Goal: Task Accomplishment & Management: Complete application form

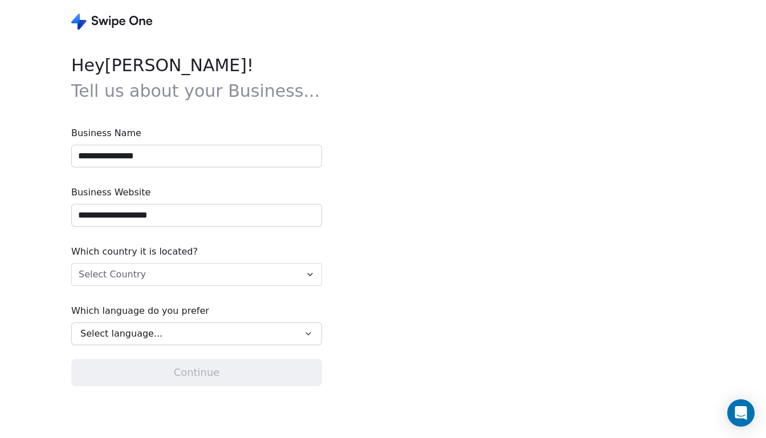
click at [144, 275] on html "**********" at bounding box center [383, 219] width 766 height 438
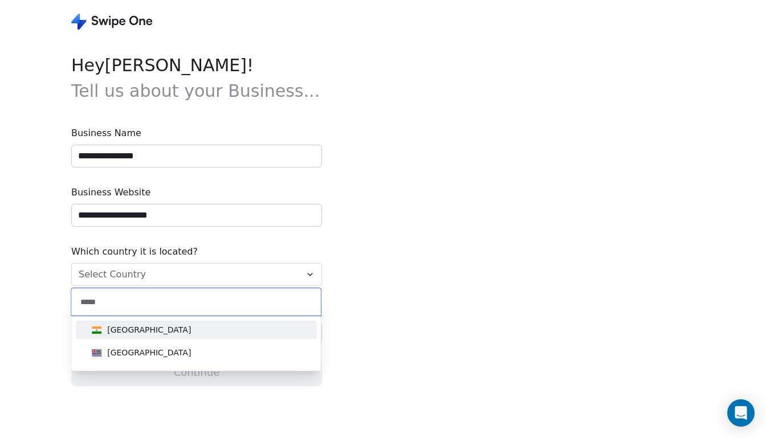
type input "*****"
click at [129, 332] on span "[GEOGRAPHIC_DATA]" at bounding box center [141, 330] width 108 height 13
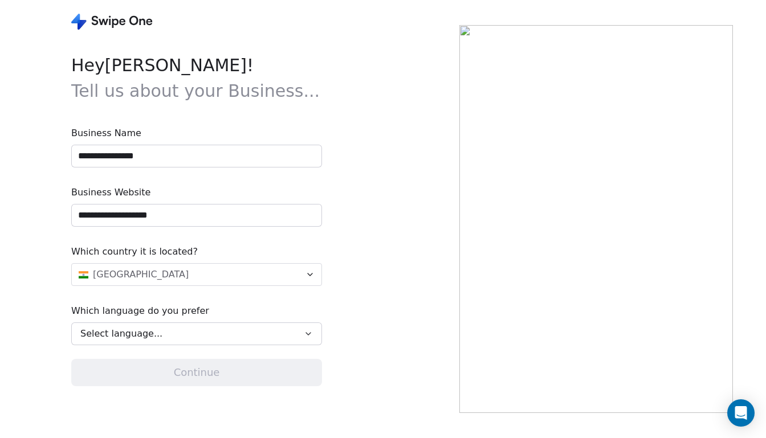
click at [186, 155] on input "**********" at bounding box center [197, 156] width 250 height 22
click at [148, 325] on button "Select language..." at bounding box center [196, 334] width 251 height 23
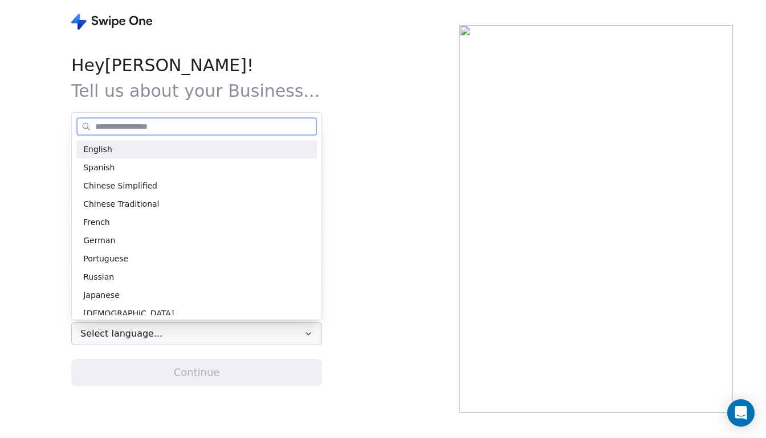
click at [208, 144] on div "English" at bounding box center [196, 150] width 227 height 12
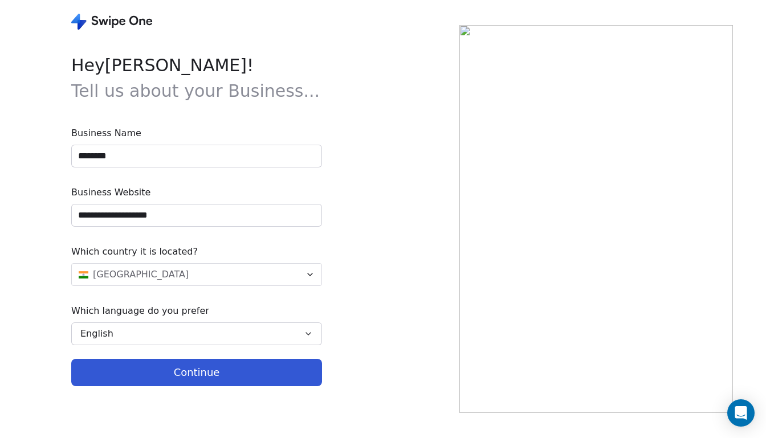
click at [142, 368] on button "Continue" at bounding box center [196, 372] width 251 height 27
type input "**********"
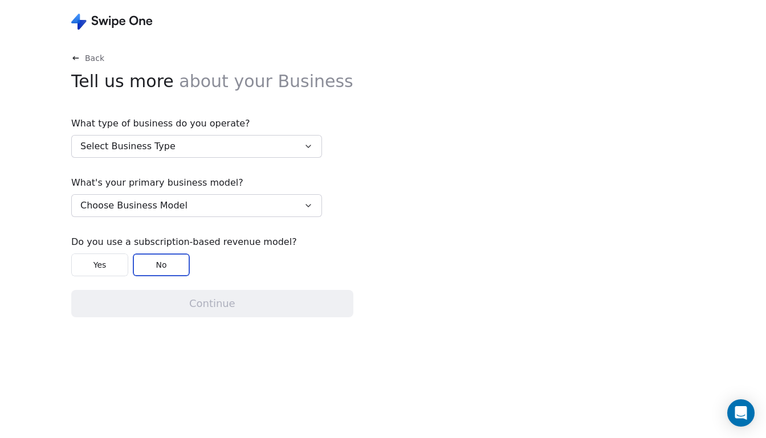
click at [120, 271] on button "Yes" at bounding box center [99, 265] width 57 height 23
click at [231, 213] on button "Choose Business Model" at bounding box center [196, 205] width 251 height 23
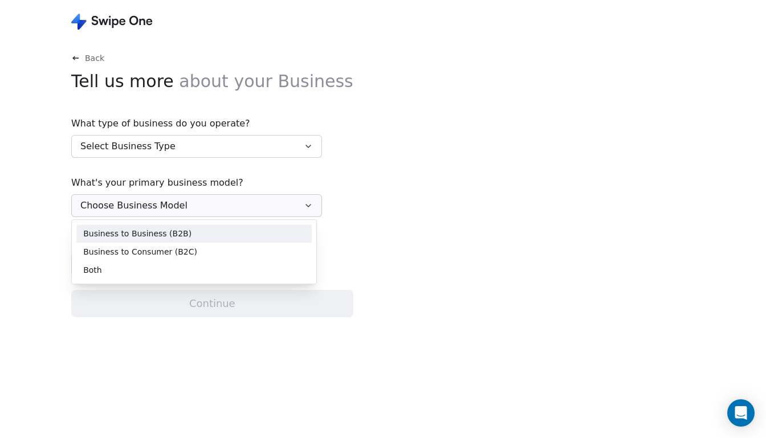
click at [221, 234] on div "Business to Business (B2B)" at bounding box center [194, 234] width 222 height 12
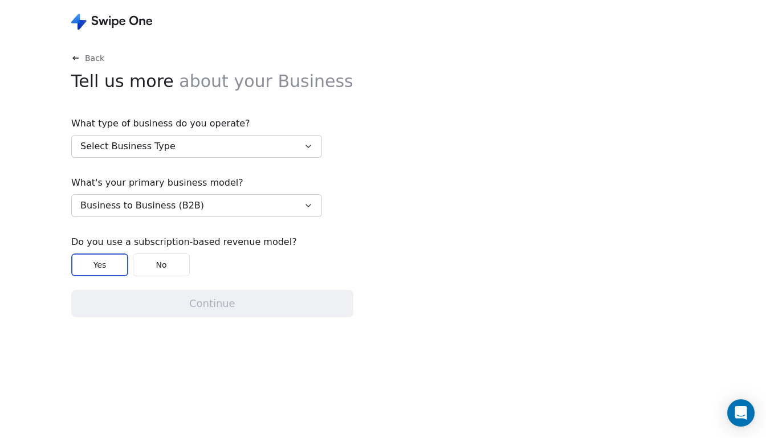
click at [252, 146] on button "Select Business Type" at bounding box center [196, 146] width 251 height 23
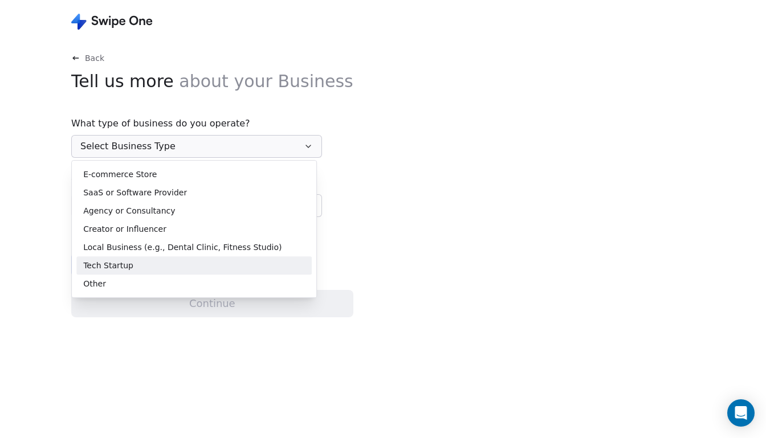
click at [189, 263] on div "Tech Startup" at bounding box center [194, 266] width 222 height 12
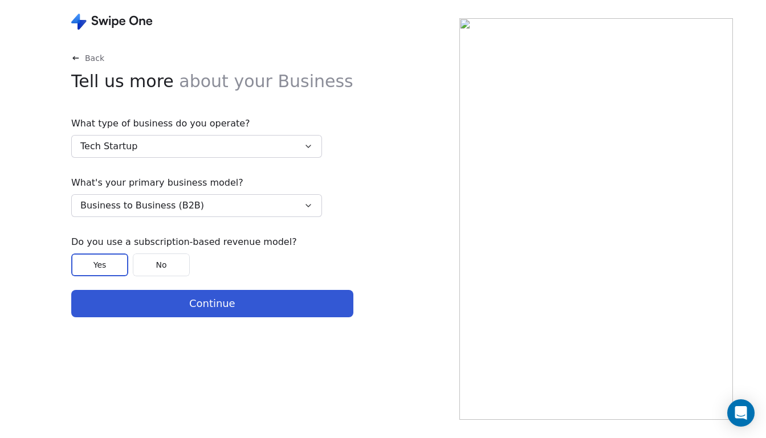
click at [202, 300] on button "Continue" at bounding box center [212, 303] width 282 height 27
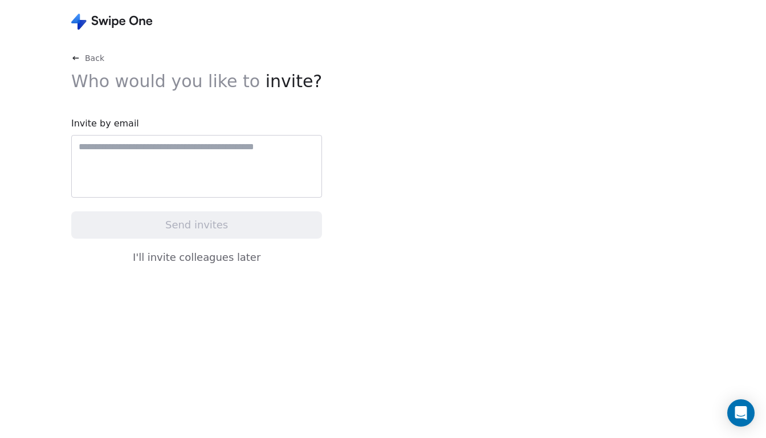
click at [247, 149] on input "text" at bounding box center [196, 147] width 240 height 14
type input "**********"
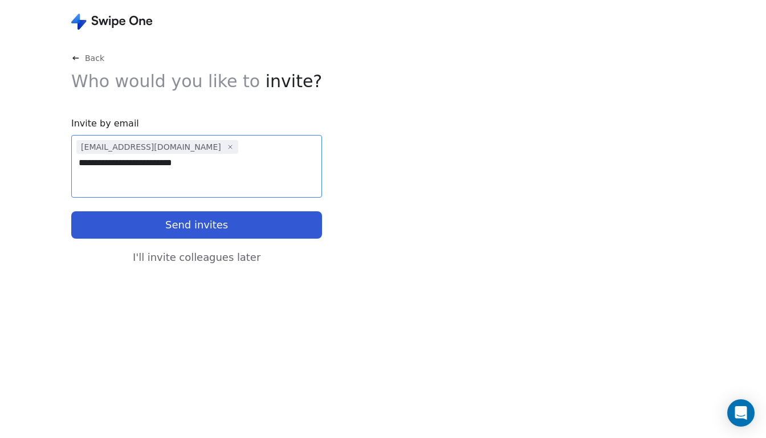
type input "**********"
click at [213, 223] on button "Send invites" at bounding box center [196, 224] width 251 height 27
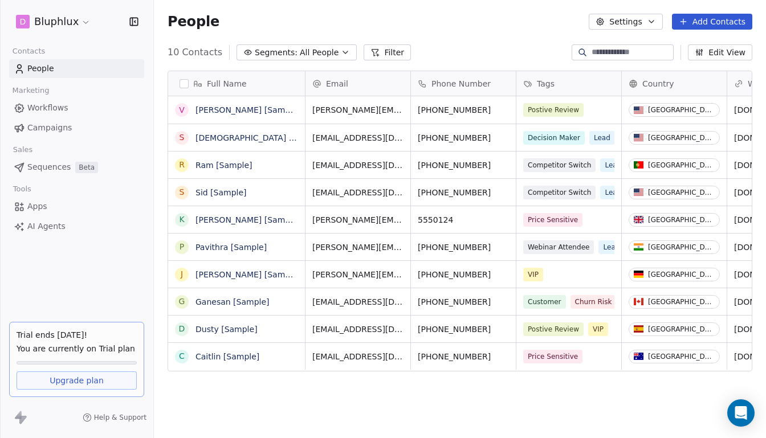
scroll to position [379, 605]
click at [71, 127] on link "Campaigns" at bounding box center [76, 128] width 135 height 19
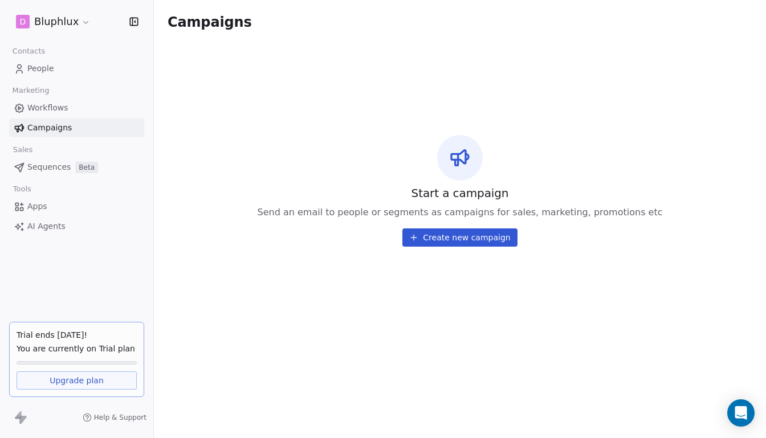
click at [448, 236] on button "Create new campaign" at bounding box center [459, 238] width 115 height 18
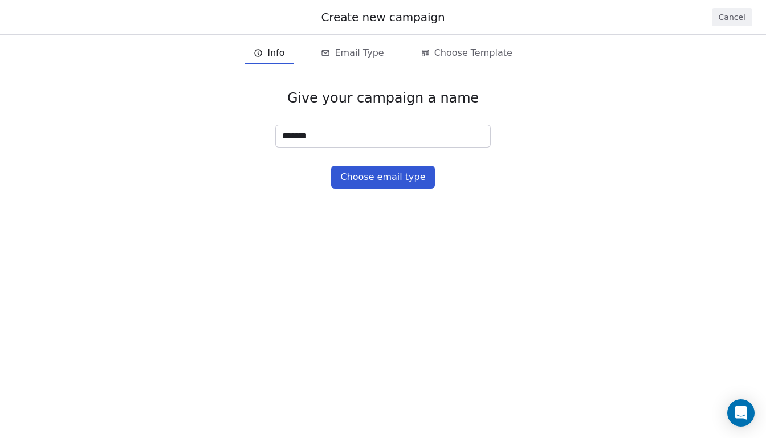
type input "********"
click at [415, 180] on button "Choose email type" at bounding box center [382, 177] width 103 height 23
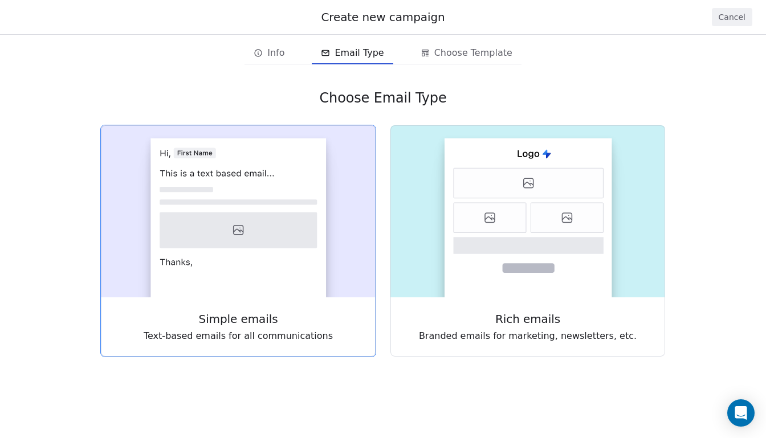
click at [264, 239] on icon at bounding box center [238, 231] width 157 height 36
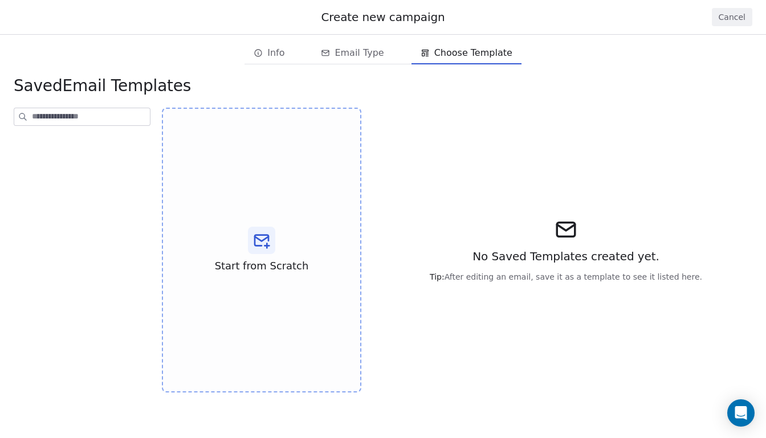
click at [264, 239] on icon at bounding box center [262, 238] width 14 height 5
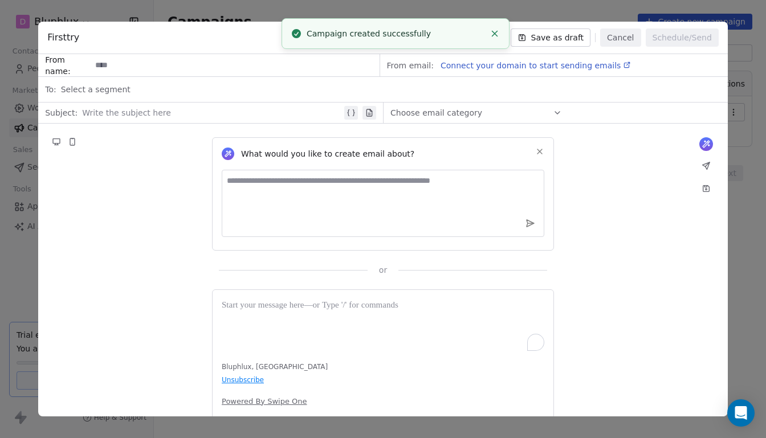
scroll to position [24, 0]
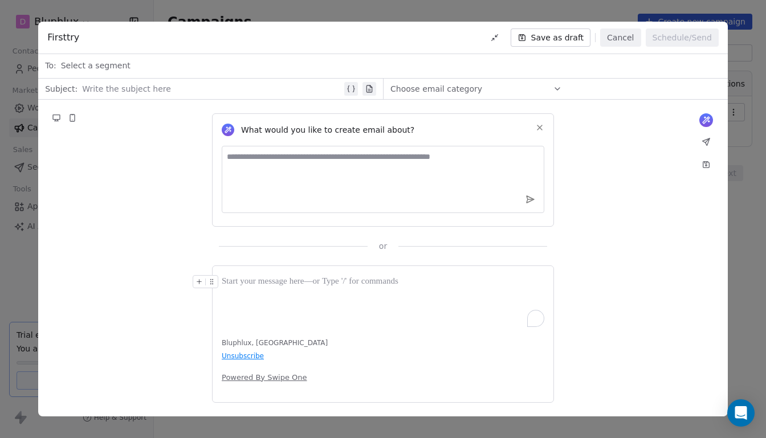
click at [138, 67] on div "Select a segment" at bounding box center [391, 65] width 660 height 25
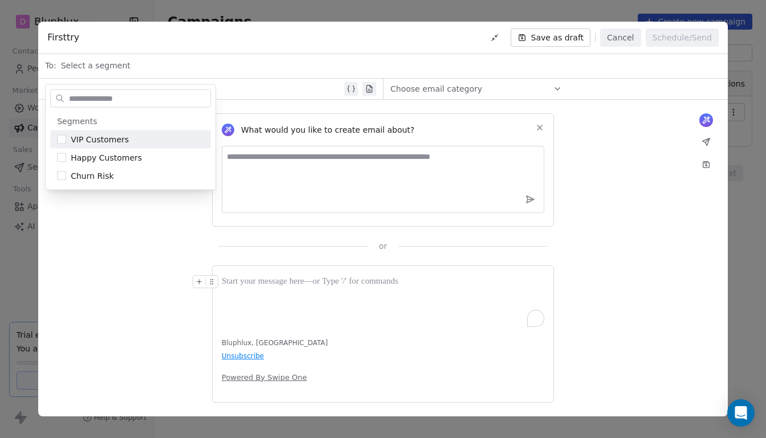
click at [160, 63] on div "Select a segment" at bounding box center [391, 65] width 660 height 25
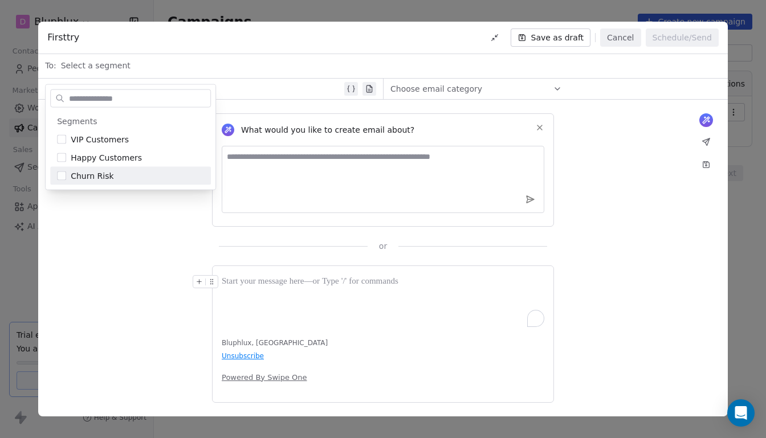
click at [172, 250] on div "What would you like to create email about? or" at bounding box center [383, 176] width 690 height 152
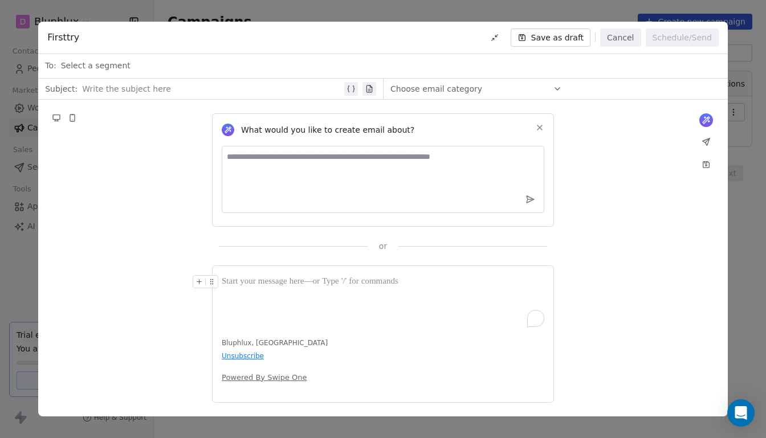
click at [437, 103] on div "What would you like to create email about? or" at bounding box center [383, 176] width 690 height 152
click at [446, 90] on span "Choose email category" at bounding box center [436, 88] width 92 height 11
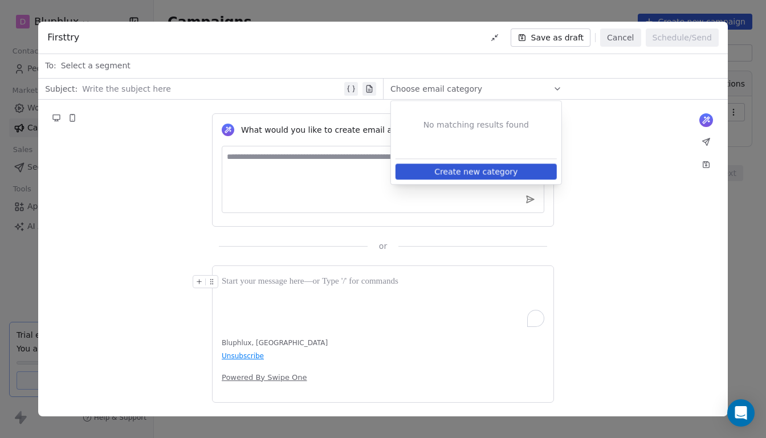
click at [428, 170] on button "Create new category" at bounding box center [475, 172] width 161 height 16
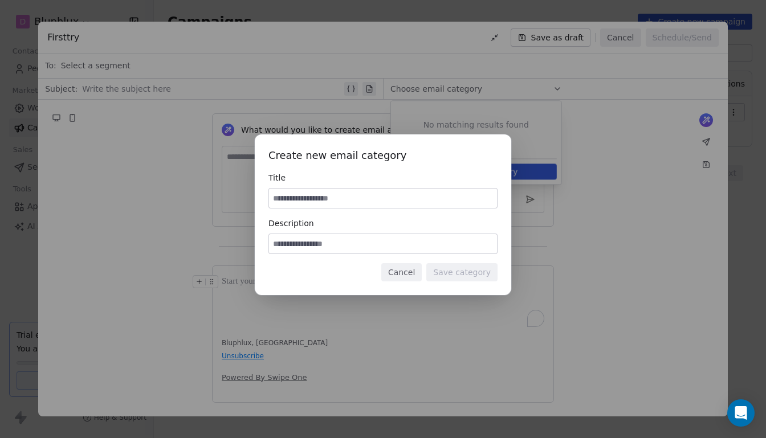
click at [357, 190] on input at bounding box center [383, 198] width 228 height 19
type input "**********"
click at [360, 247] on input at bounding box center [383, 243] width 228 height 19
type input "**"
click at [471, 275] on button "Save category" at bounding box center [461, 272] width 71 height 18
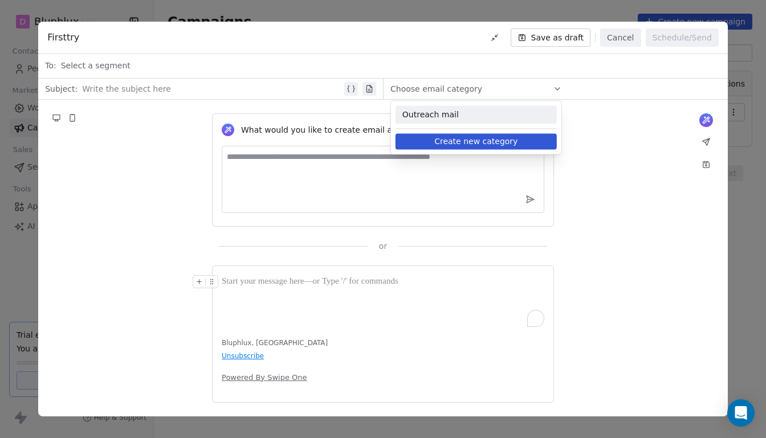
click at [174, 75] on div "Select a segment" at bounding box center [391, 65] width 660 height 25
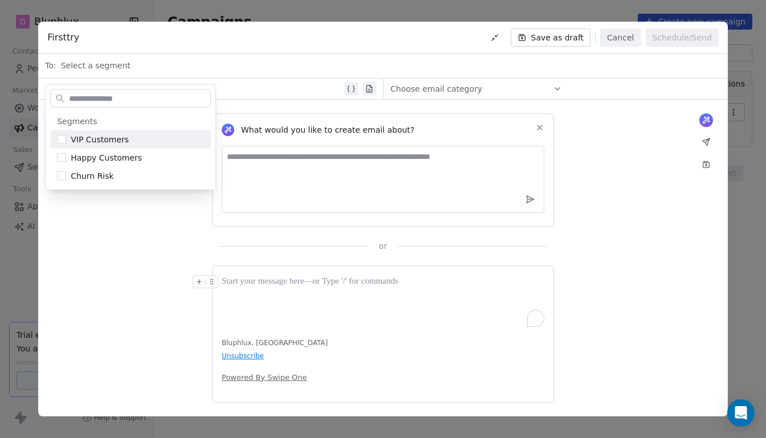
click at [167, 68] on div "Select a segment" at bounding box center [391, 65] width 660 height 25
click at [181, 247] on div "What would you like to create email about? or" at bounding box center [383, 176] width 690 height 152
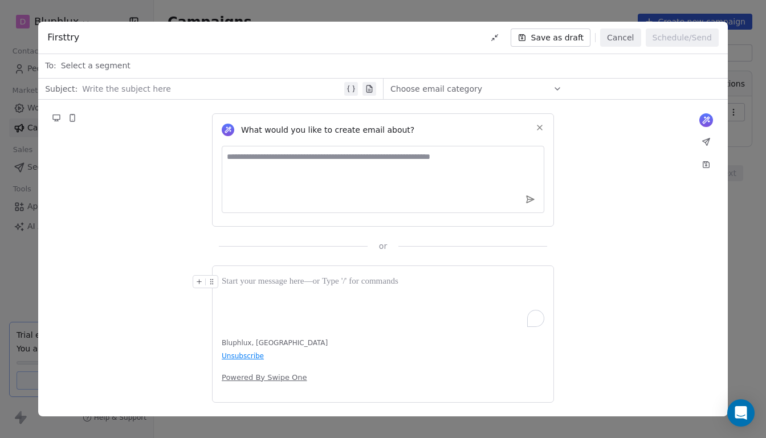
click at [305, 283] on div "To enrich screen reader interactions, please activate Accessibility in Grammarl…" at bounding box center [383, 282] width 323 height 14
click at [201, 282] on icon "To enrich screen reader interactions, please activate Accessibility in Grammarl…" at bounding box center [198, 281] width 7 height 7
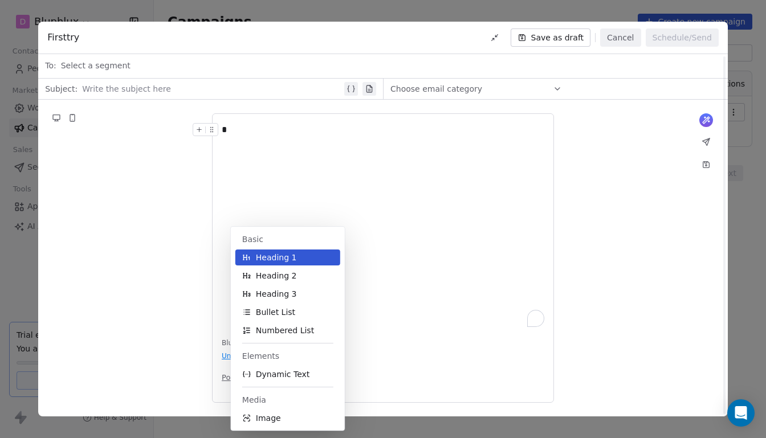
scroll to position [0, 0]
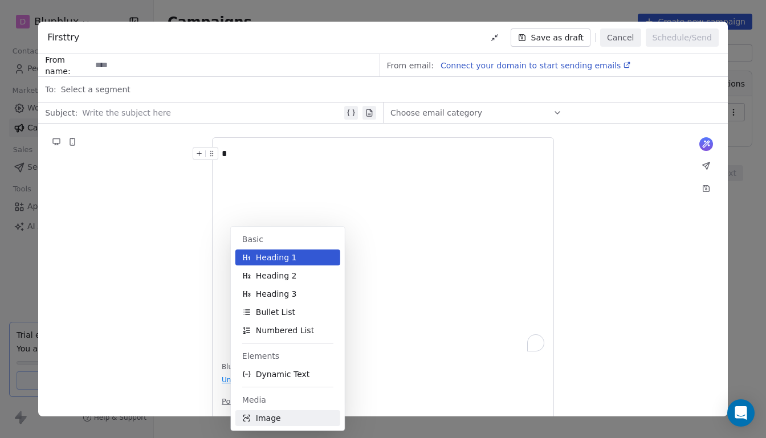
click at [289, 419] on button "Image" at bounding box center [287, 418] width 105 height 16
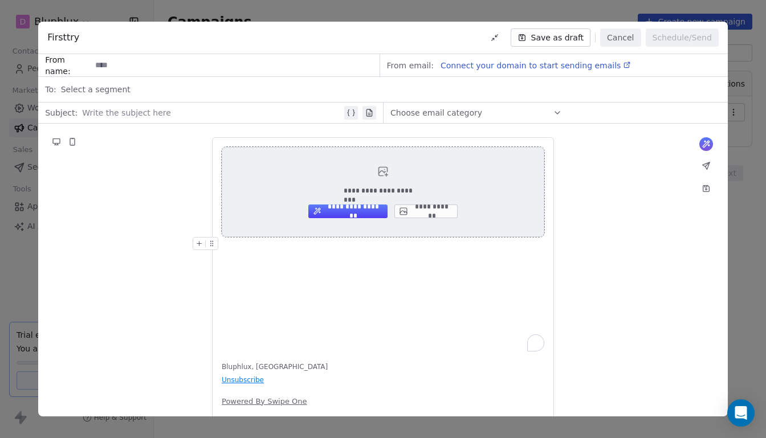
click at [413, 212] on button "**********" at bounding box center [425, 212] width 63 height 14
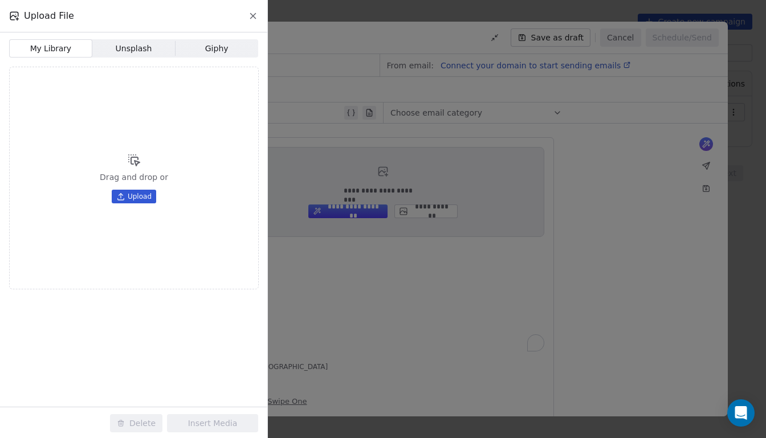
click at [114, 193] on button "Upload" at bounding box center [134, 197] width 44 height 14
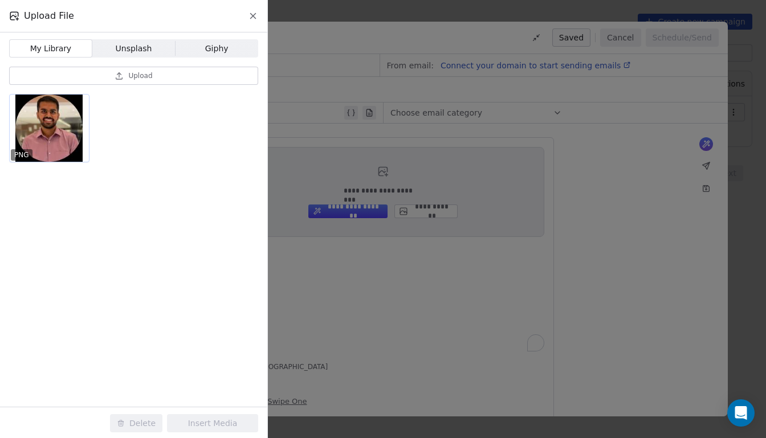
click at [62, 124] on div at bounding box center [49, 128] width 79 height 67
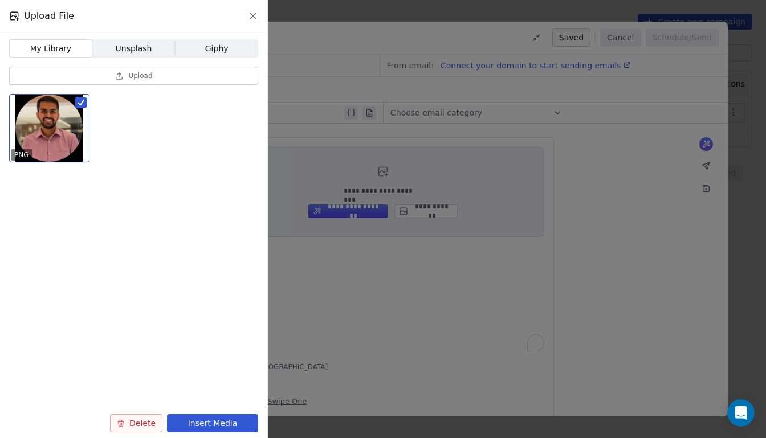
click at [216, 423] on button "Insert Media" at bounding box center [212, 423] width 91 height 18
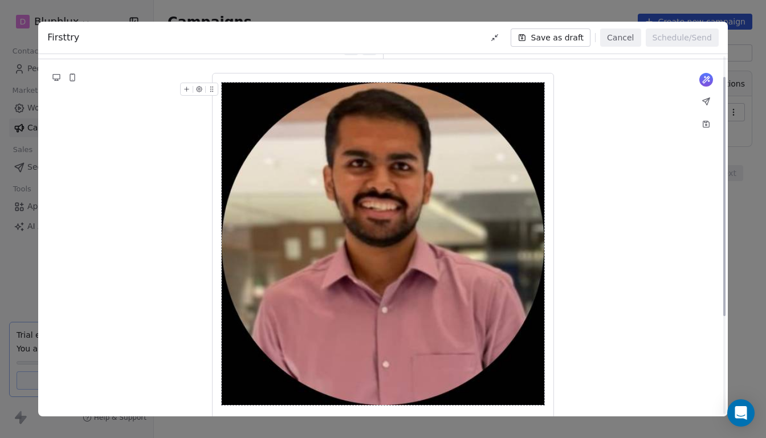
scroll to position [180, 0]
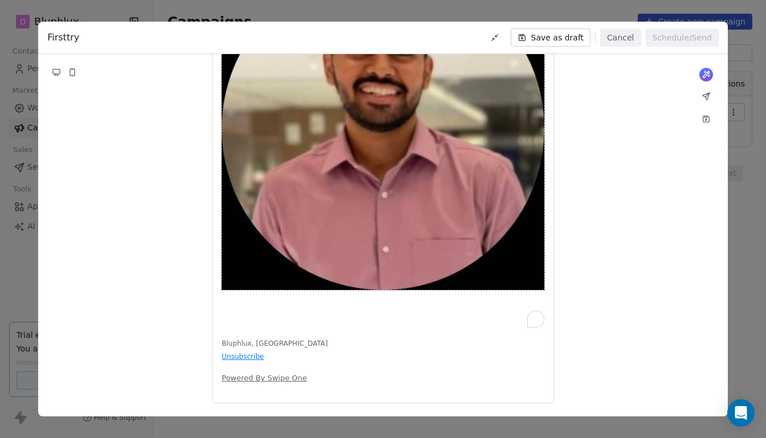
click at [541, 286] on img "To enrich screen reader interactions, please activate Accessibility in Grammarl…" at bounding box center [383, 129] width 323 height 323
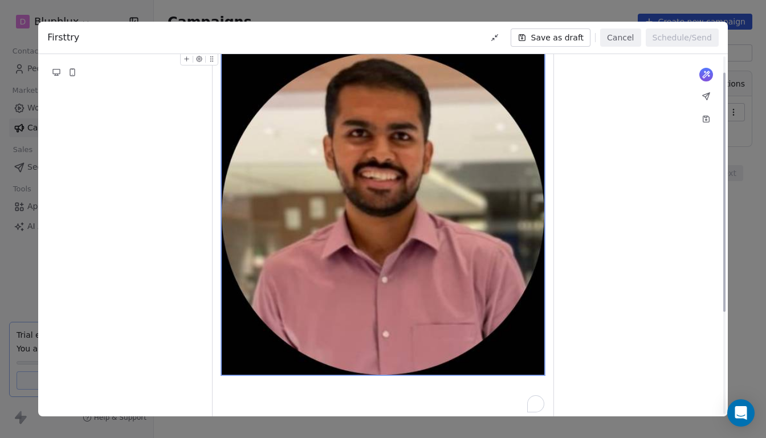
scroll to position [25, 0]
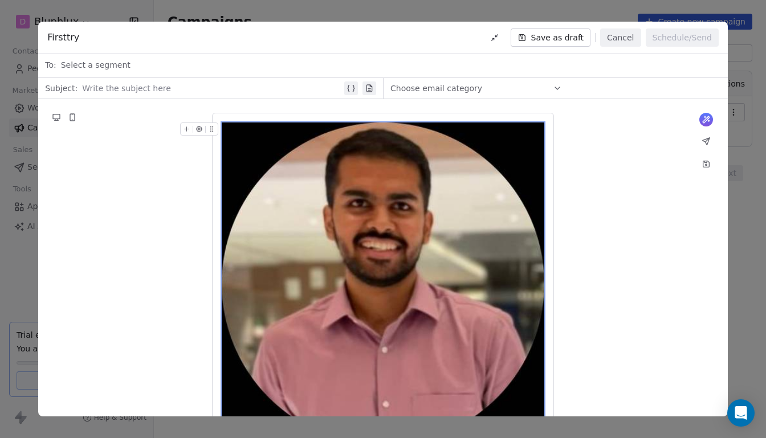
click at [197, 126] on icon "To enrich screen reader interactions, please activate Accessibility in Grammarl…" at bounding box center [198, 128] width 7 height 7
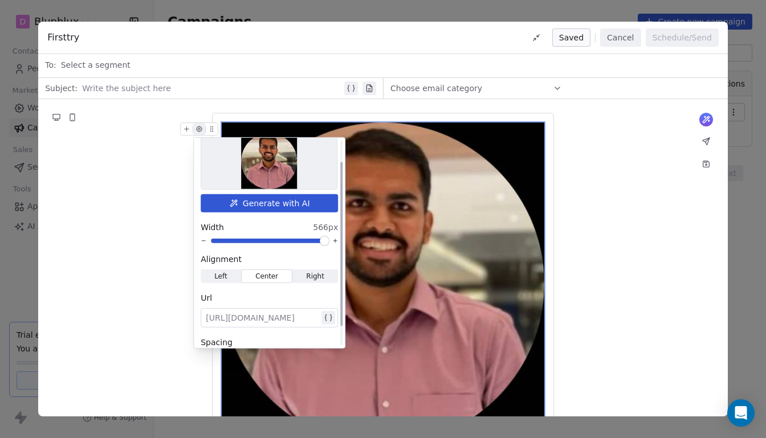
click at [214, 271] on span "Left" at bounding box center [220, 276] width 13 height 10
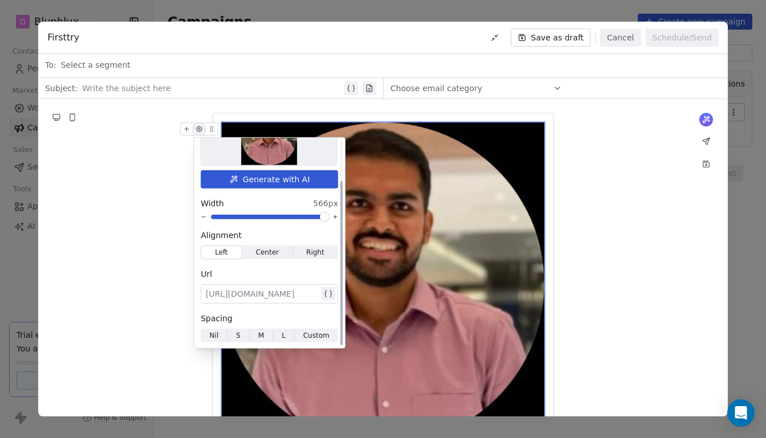
scroll to position [52, 0]
click at [246, 329] on span "S S" at bounding box center [238, 335] width 22 height 14
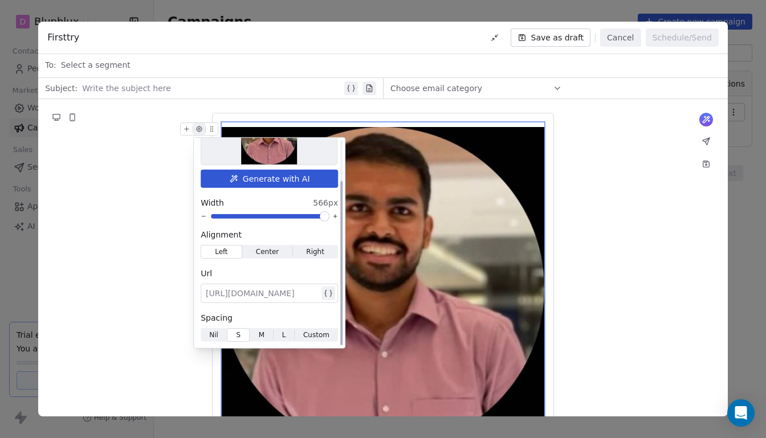
click at [242, 332] on span "S S" at bounding box center [238, 335] width 22 height 13
click at [507, 293] on img "To enrich screen reader interactions, please activate Accessibility in Grammarl…" at bounding box center [383, 288] width 323 height 323
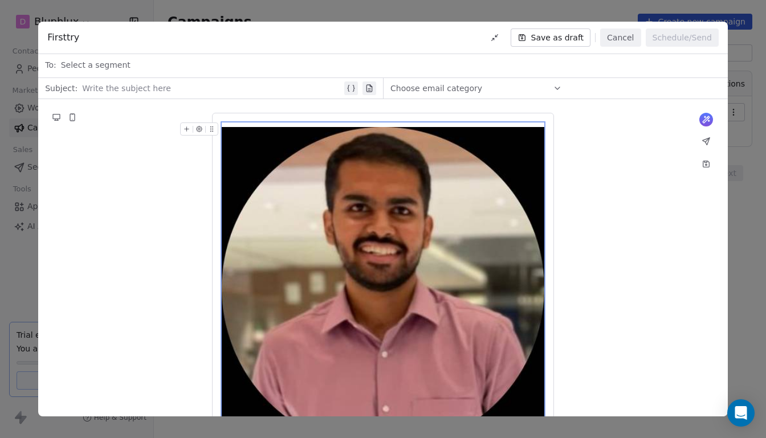
click at [200, 129] on icon "To enrich screen reader interactions, please activate Accessibility in Grammarl…" at bounding box center [200, 130] width 6 height 6
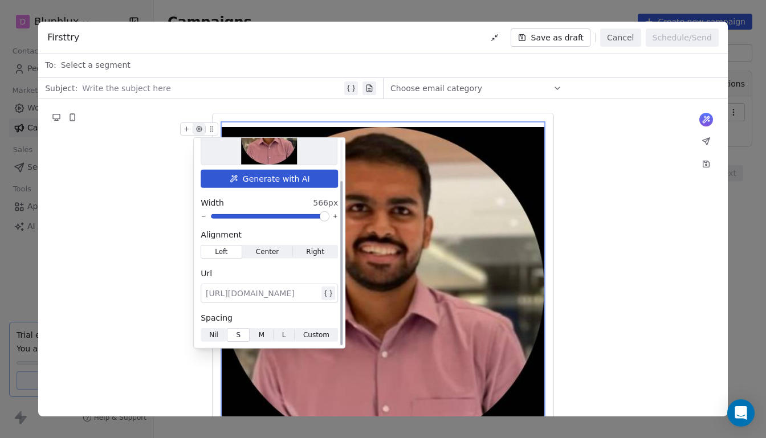
scroll to position [24, 0]
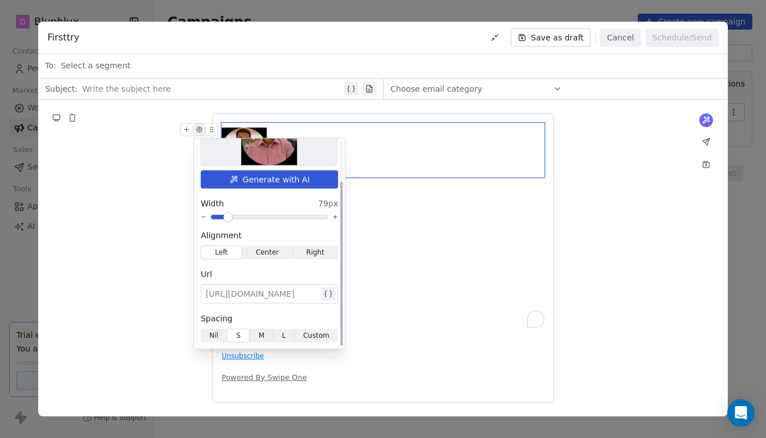
click at [225, 220] on span at bounding box center [228, 217] width 7 height 7
click at [409, 233] on div "To enrich screen reader interactions, please activate Accessibility in Grammarl…" at bounding box center [383, 224] width 323 height 203
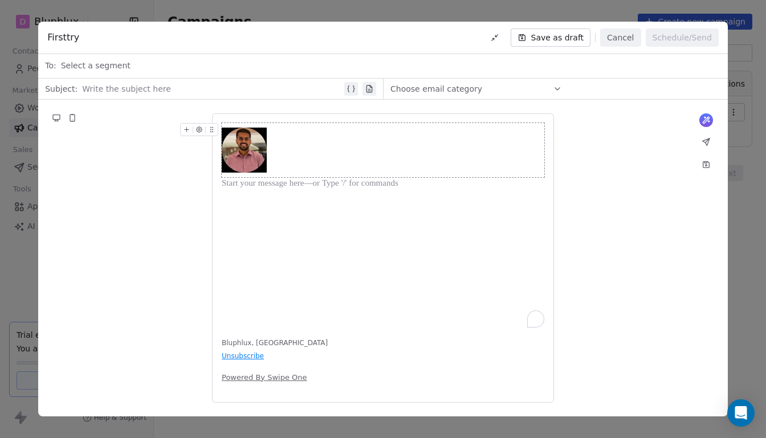
click at [200, 128] on icon "To enrich screen reader interactions, please activate Accessibility in Grammarl…" at bounding box center [200, 130] width 6 height 6
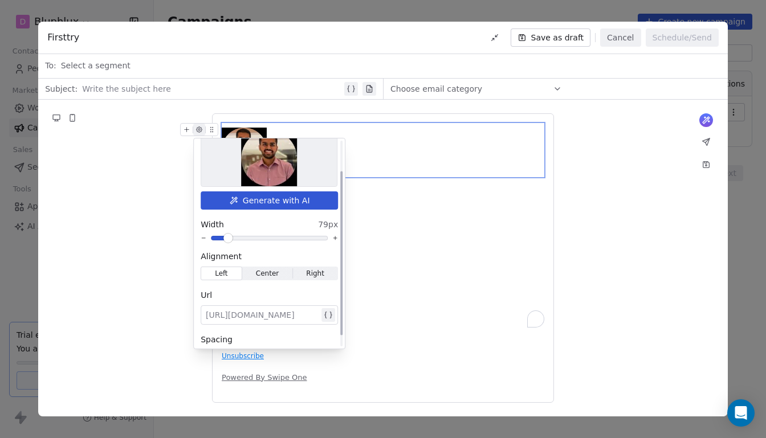
scroll to position [0, 0]
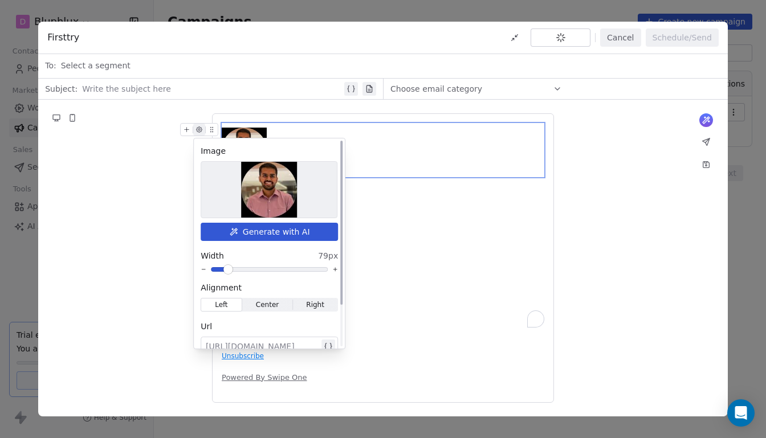
click at [276, 231] on button "Generate with AI" at bounding box center [269, 232] width 137 height 18
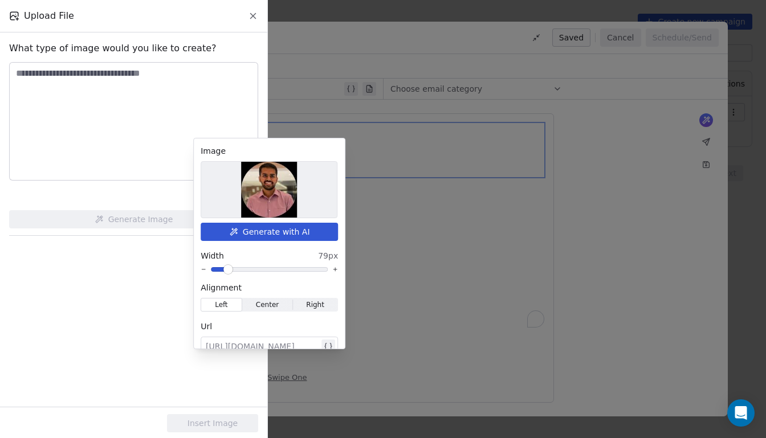
click at [122, 76] on textarea at bounding box center [134, 121] width 248 height 117
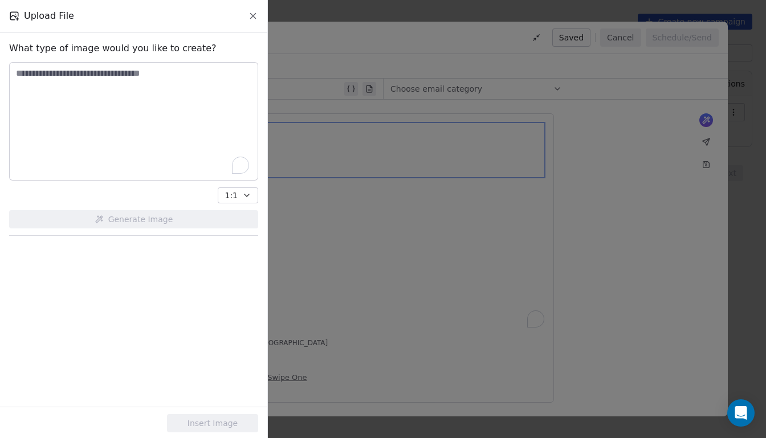
click at [253, 16] on icon at bounding box center [253, 16] width 5 height 5
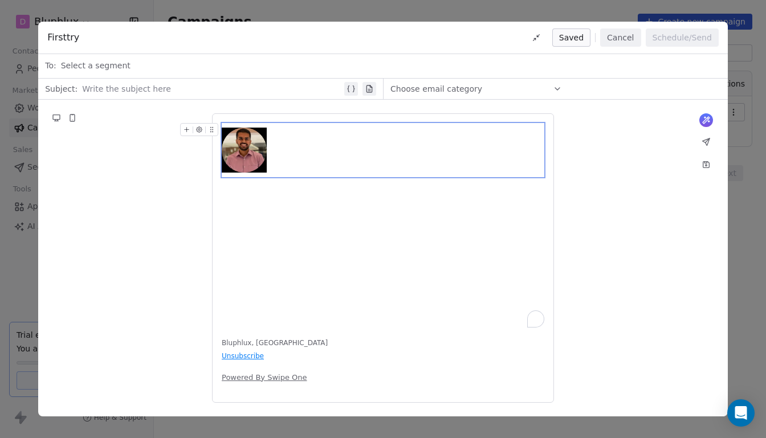
click at [246, 140] on img "To enrich screen reader interactions, please activate Accessibility in Grammarl…" at bounding box center [244, 150] width 45 height 45
click at [358, 221] on div "To enrich screen reader interactions, please activate Accessibility in Grammarl…" at bounding box center [383, 224] width 323 height 203
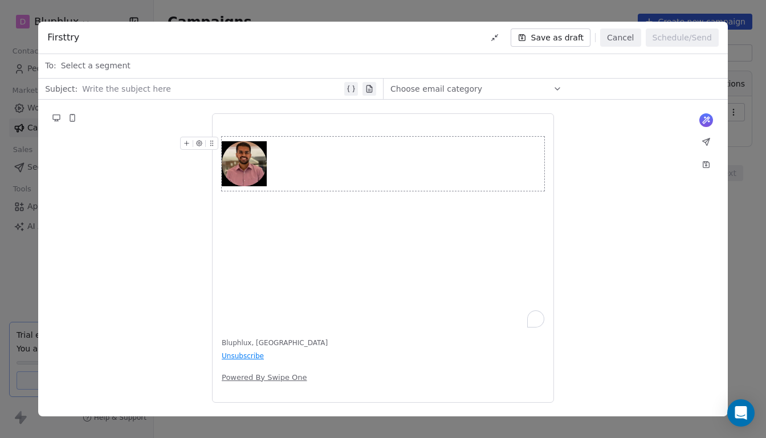
click at [190, 143] on button "To enrich screen reader interactions, please activate Accessibility in Grammarl…" at bounding box center [187, 143] width 12 height 12
click at [185, 250] on div "What would you like to create email about? or * Bluphlux, [GEOGRAPHIC_DATA] Uns…" at bounding box center [383, 258] width 690 height 316
click at [259, 152] on img "To enrich screen reader interactions, please activate Accessibility in Grammarl…" at bounding box center [244, 163] width 45 height 45
click at [243, 128] on div "To enrich screen reader interactions, please activate Accessibility in Grammarl…" at bounding box center [383, 130] width 323 height 14
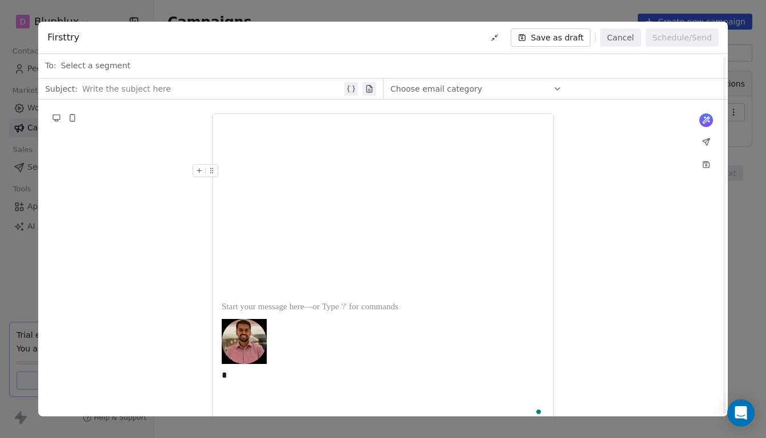
scroll to position [116, 0]
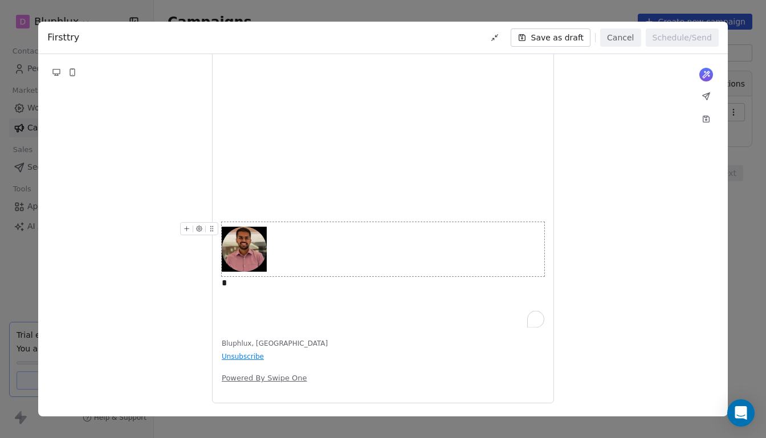
click at [225, 328] on div "* Bluphlux, [GEOGRAPHIC_DATA] Unsubscribe Powered By Swipe One" at bounding box center [383, 212] width 342 height 382
click at [232, 282] on body "D Bluphlux Contacts People Marketing Workflows Campaigns Sales Sequences Beta T…" at bounding box center [383, 219] width 766 height 438
click at [223, 344] on div "Bluphlux, [GEOGRAPHIC_DATA] Unsubscribe Powered By Swipe One" at bounding box center [383, 212] width 342 height 382
click at [221, 346] on div "Bluphlux, [GEOGRAPHIC_DATA] Unsubscribe Powered By Swipe One" at bounding box center [383, 212] width 342 height 382
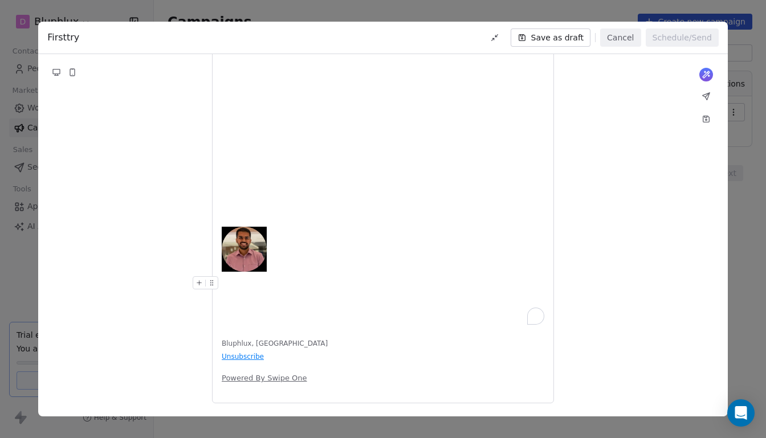
click at [223, 344] on div "Bluphlux, [GEOGRAPHIC_DATA] Unsubscribe Powered By Swipe One" at bounding box center [383, 212] width 342 height 382
click at [227, 320] on div "To enrich screen reader interactions, please activate Accessibility in Grammarl…" at bounding box center [383, 179] width 323 height 297
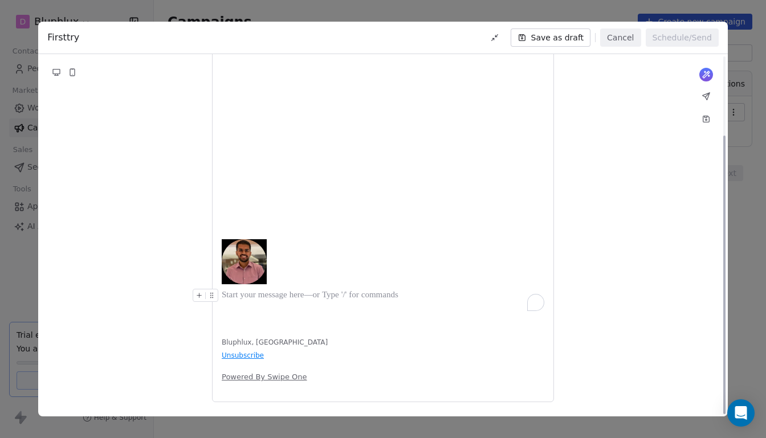
scroll to position [103, 0]
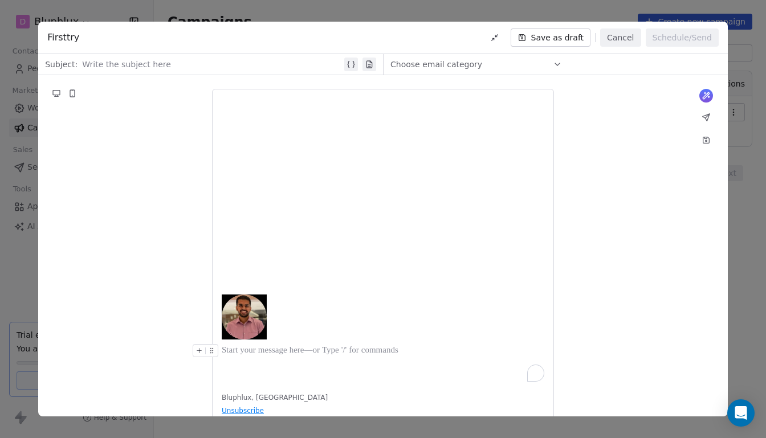
click at [242, 347] on div "To enrich screen reader interactions, please activate Accessibility in Grammarl…" at bounding box center [383, 351] width 323 height 14
click at [256, 311] on img "To enrich screen reader interactions, please activate Accessibility in Grammarl…" at bounding box center [244, 317] width 45 height 45
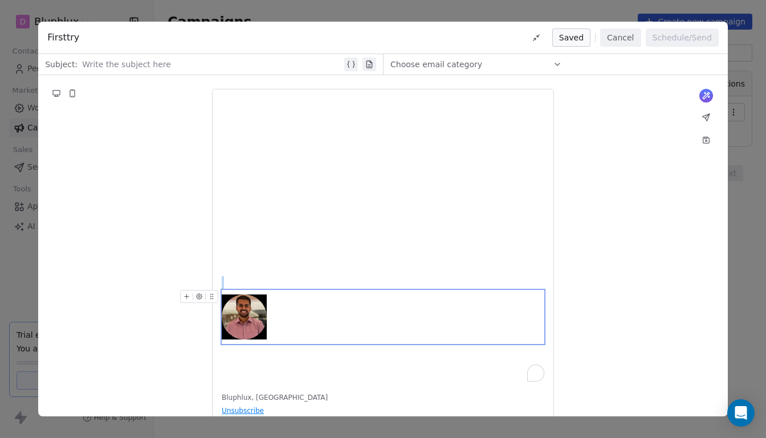
click at [287, 319] on div "To enrich screen reader interactions, please activate Accessibility in Grammarl…" at bounding box center [383, 317] width 323 height 54
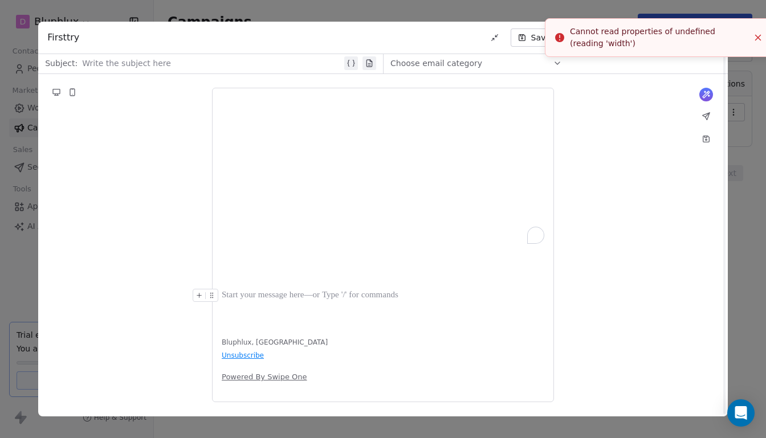
scroll to position [48, 0]
click at [759, 39] on icon "Close toast" at bounding box center [758, 37] width 10 height 10
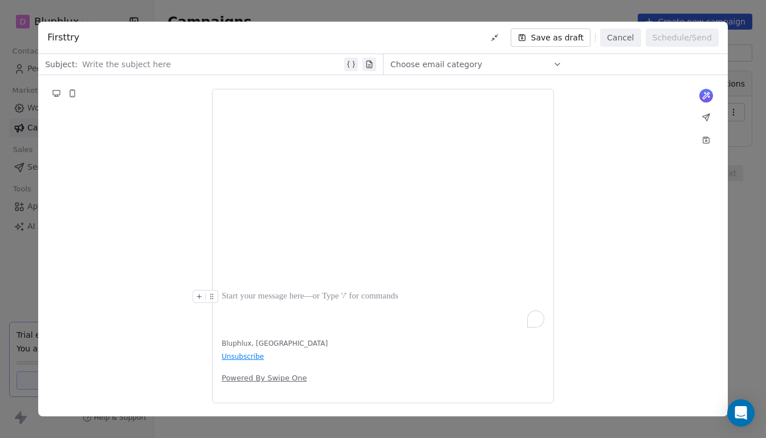
click at [231, 315] on div "To enrich screen reader interactions, please activate Accessibility in Grammarl…" at bounding box center [383, 213] width 323 height 229
click at [202, 293] on icon "To enrich screen reader interactions, please activate Accessibility in Grammarl…" at bounding box center [198, 296] width 7 height 7
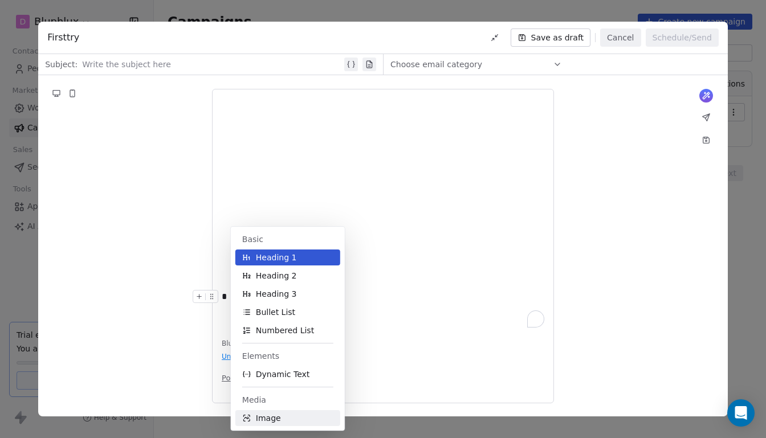
click at [247, 419] on icon at bounding box center [245, 419] width 3 height 2
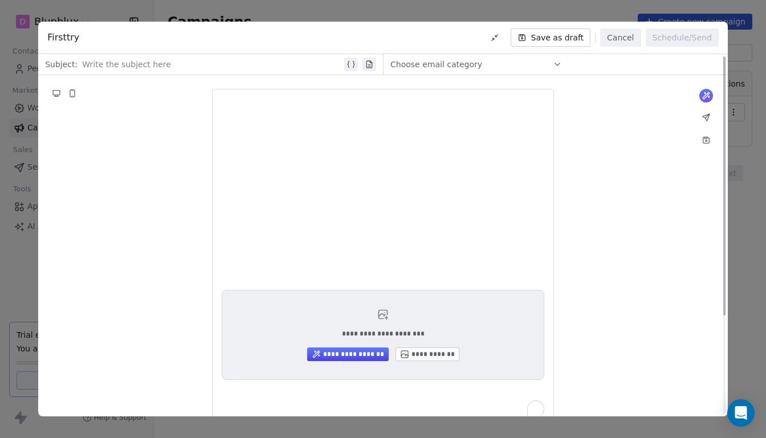
scroll to position [0, 0]
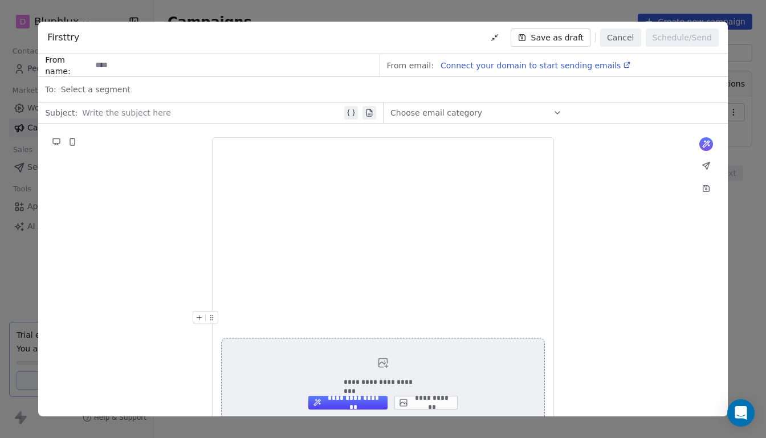
click at [360, 401] on button "**********" at bounding box center [347, 403] width 79 height 14
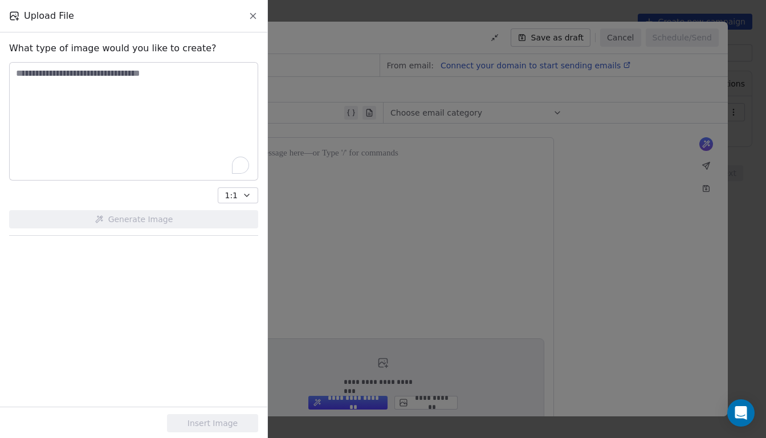
click at [250, 19] on icon at bounding box center [253, 16] width 10 height 10
